Goal: Task Accomplishment & Management: Use online tool/utility

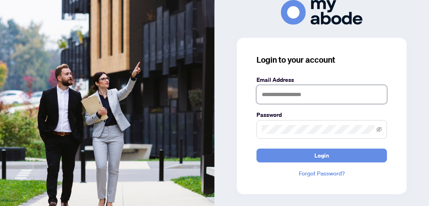
click at [288, 95] on input "text" at bounding box center [322, 94] width 131 height 19
type input "**********"
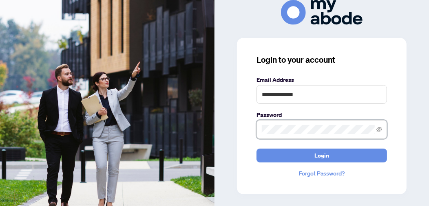
click at [257, 149] on button "Login" at bounding box center [322, 156] width 131 height 14
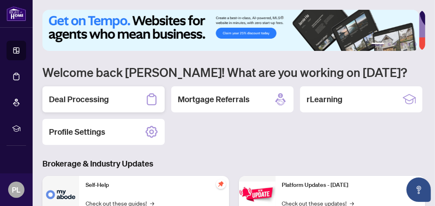
click at [95, 101] on h2 "Deal Processing" at bounding box center [79, 99] width 60 height 11
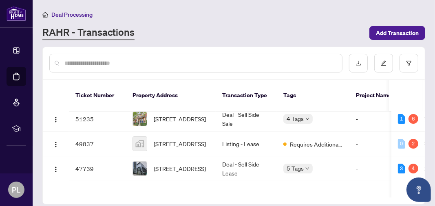
scroll to position [40, 0]
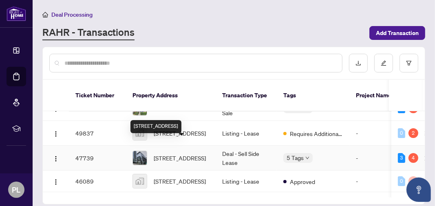
click at [199, 154] on span "[STREET_ADDRESS]" at bounding box center [180, 158] width 52 height 9
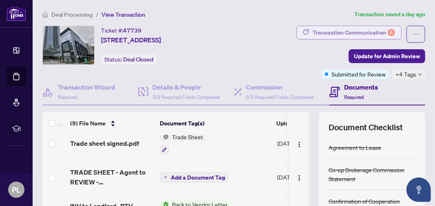
click at [336, 30] on div "Transaction Communication 4" at bounding box center [354, 32] width 82 height 13
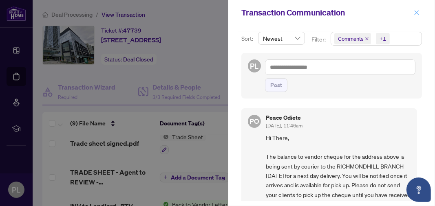
click at [417, 10] on icon "close" at bounding box center [417, 13] width 6 height 6
